Goal: Use online tool/utility: Utilize a website feature to perform a specific function

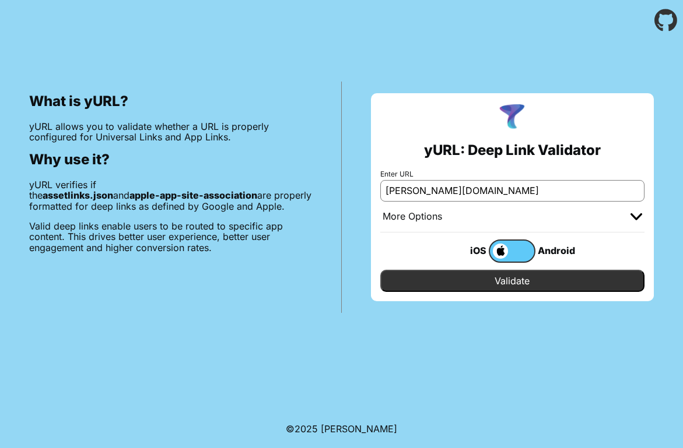
type input "[PERSON_NAME][DOMAIN_NAME]"
click at [493, 285] on input "Validate" at bounding box center [512, 281] width 265 height 22
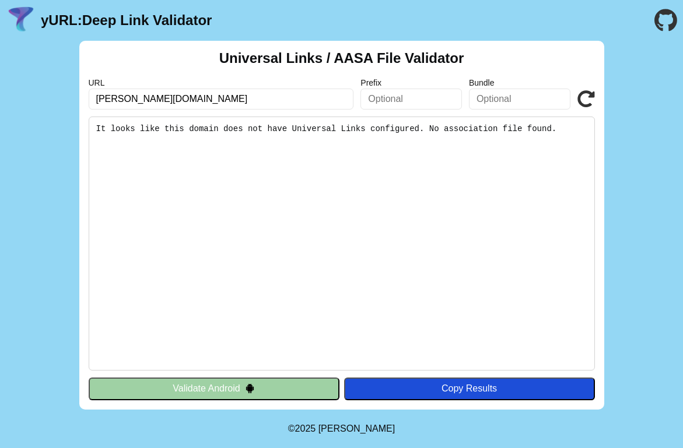
click at [300, 384] on button "Validate Android" at bounding box center [214, 389] width 251 height 22
